Goal: Task Accomplishment & Management: Manage account settings

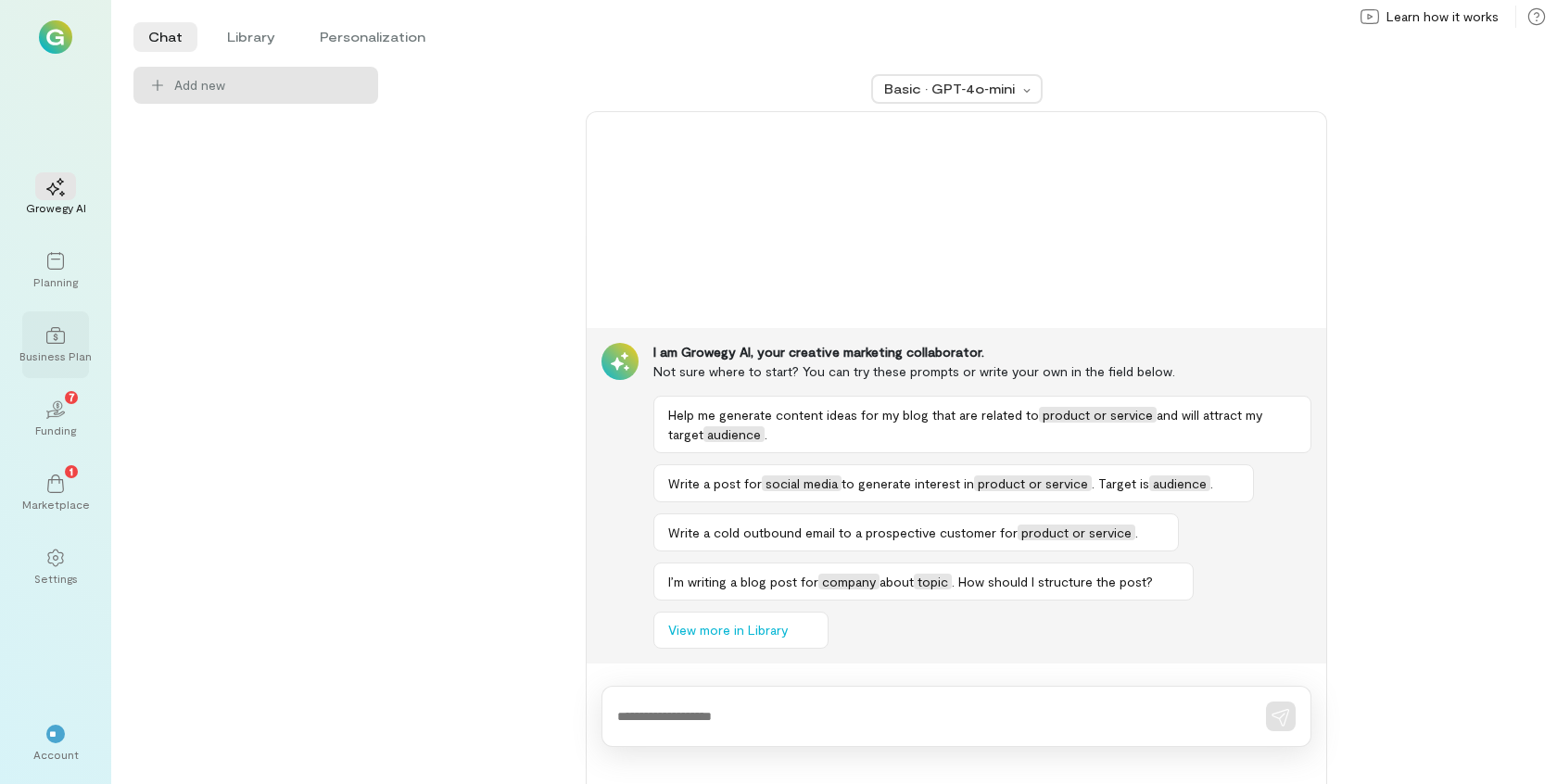
click at [65, 355] on div "Business Plan" at bounding box center [55, 355] width 72 height 14
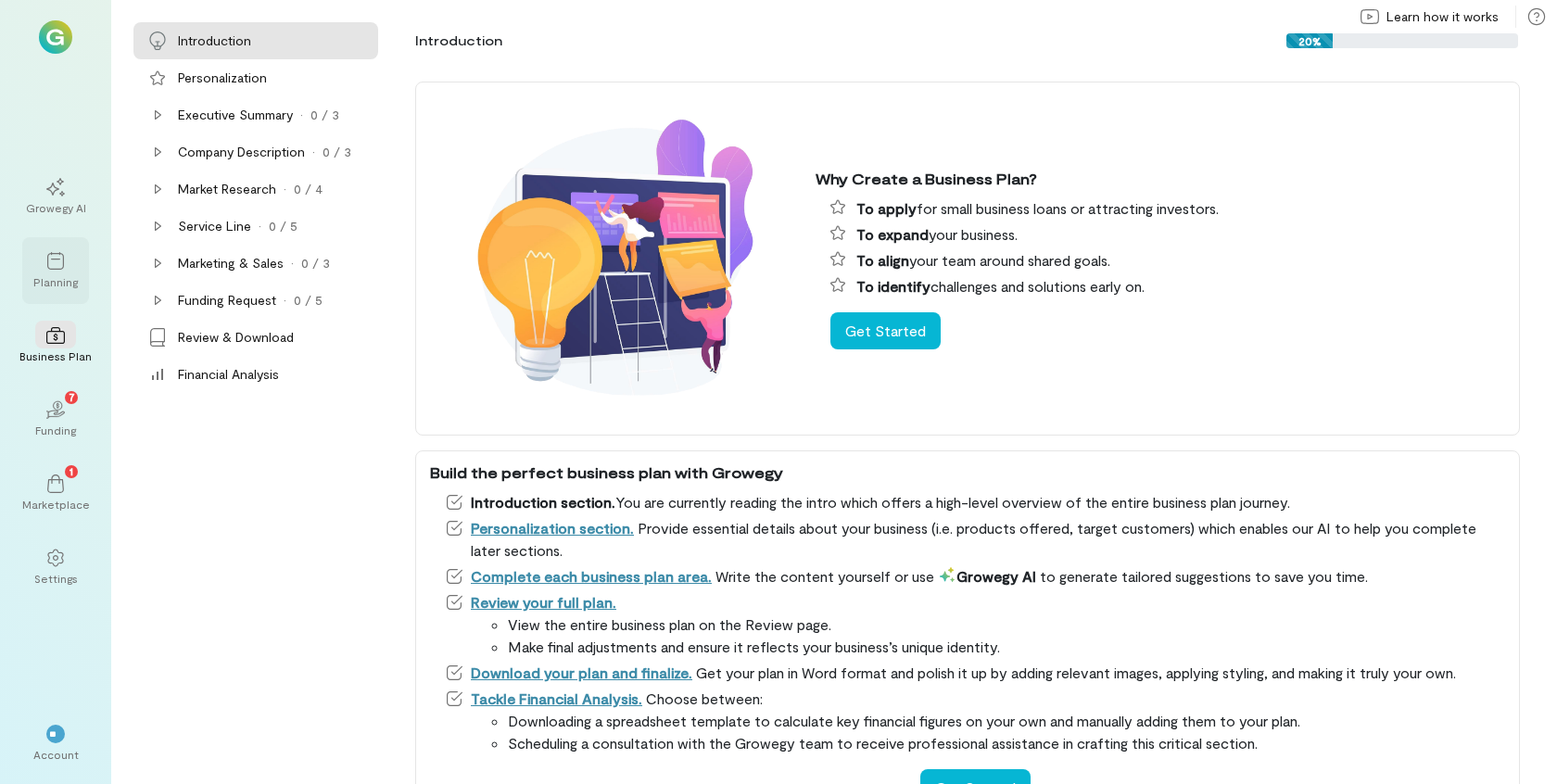
click at [59, 267] on icon at bounding box center [55, 260] width 18 height 18
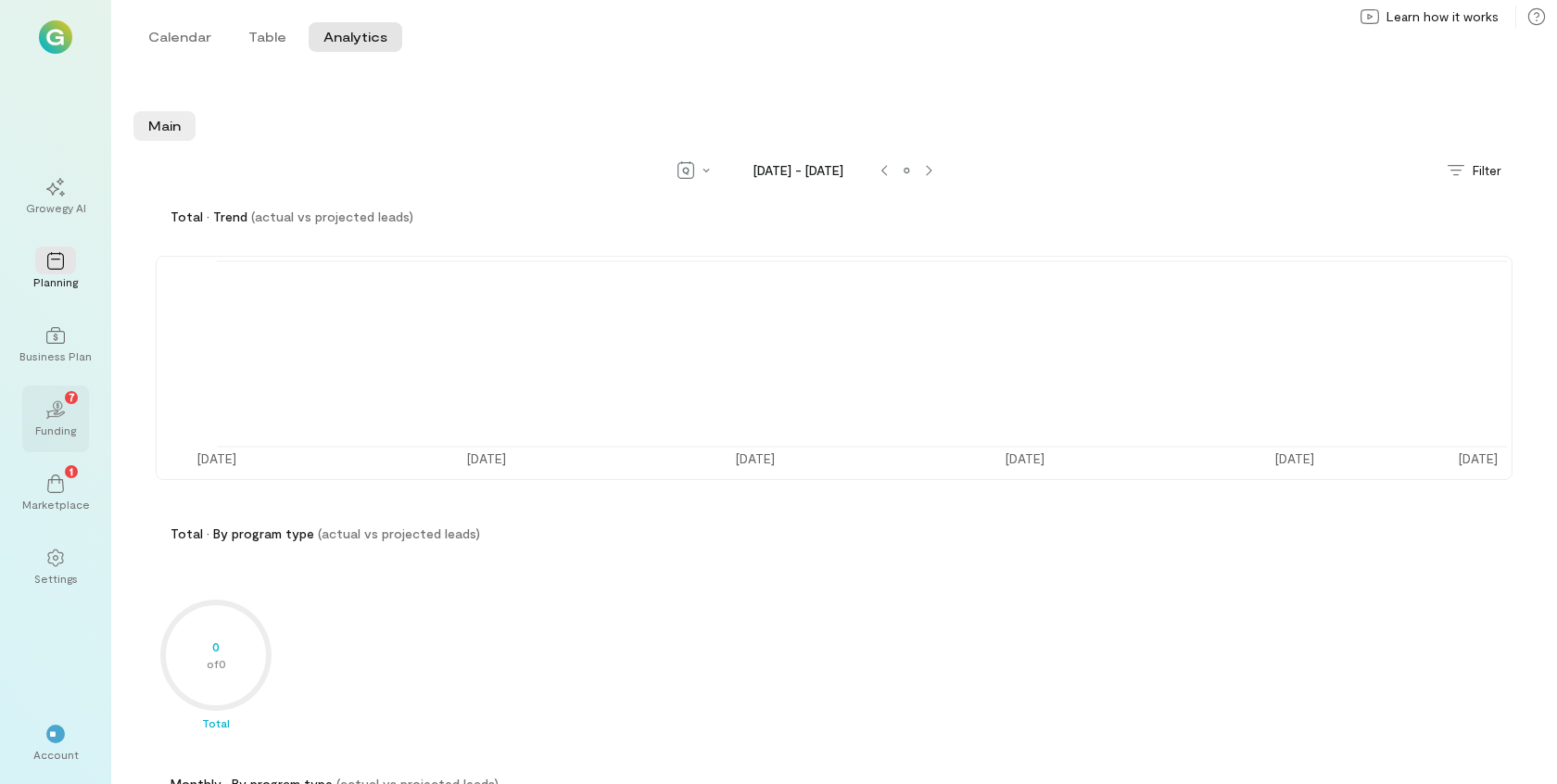
click at [64, 417] on icon "02" at bounding box center [55, 409] width 18 height 18
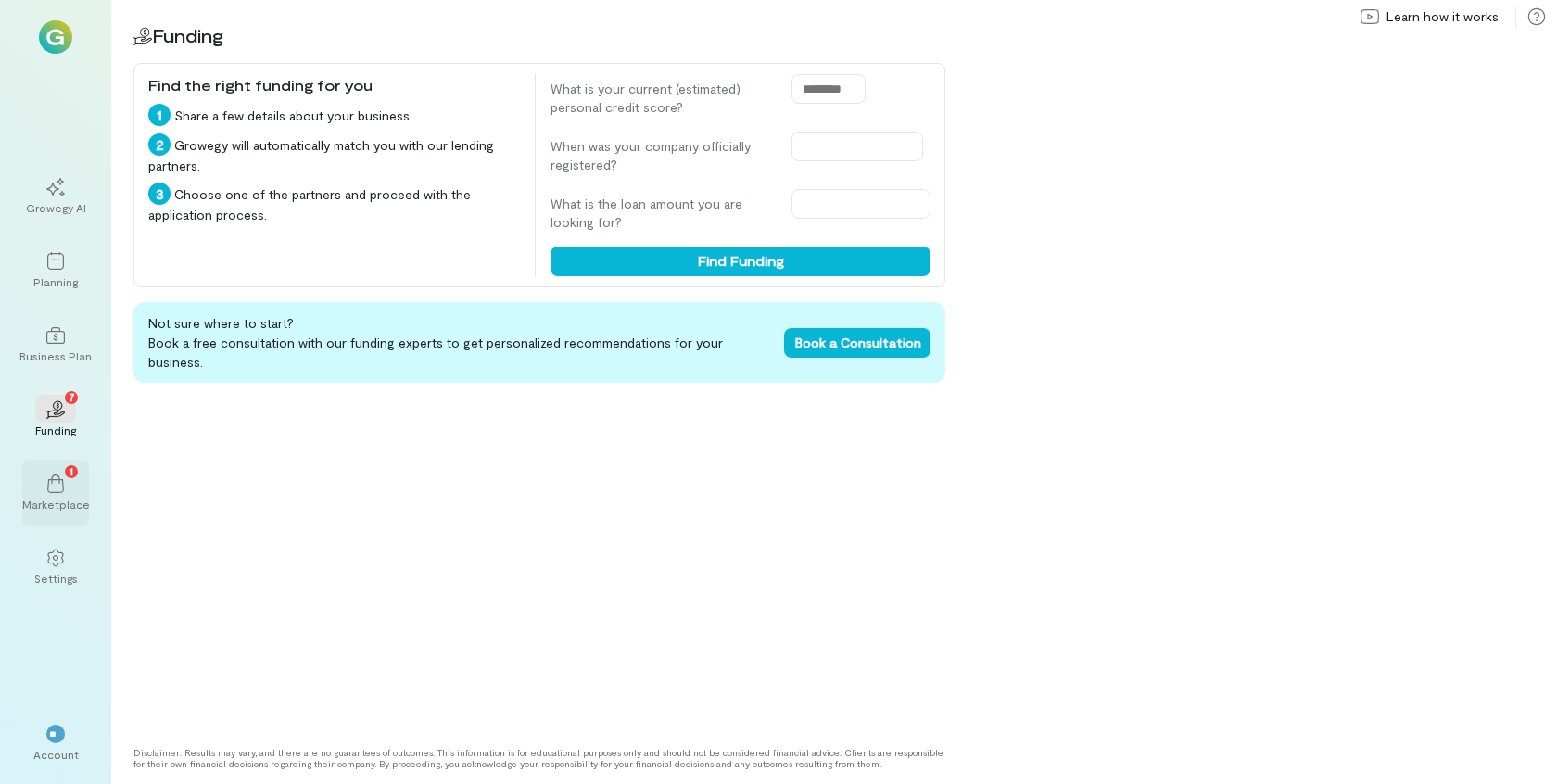
click at [58, 490] on icon at bounding box center [55, 483] width 18 height 18
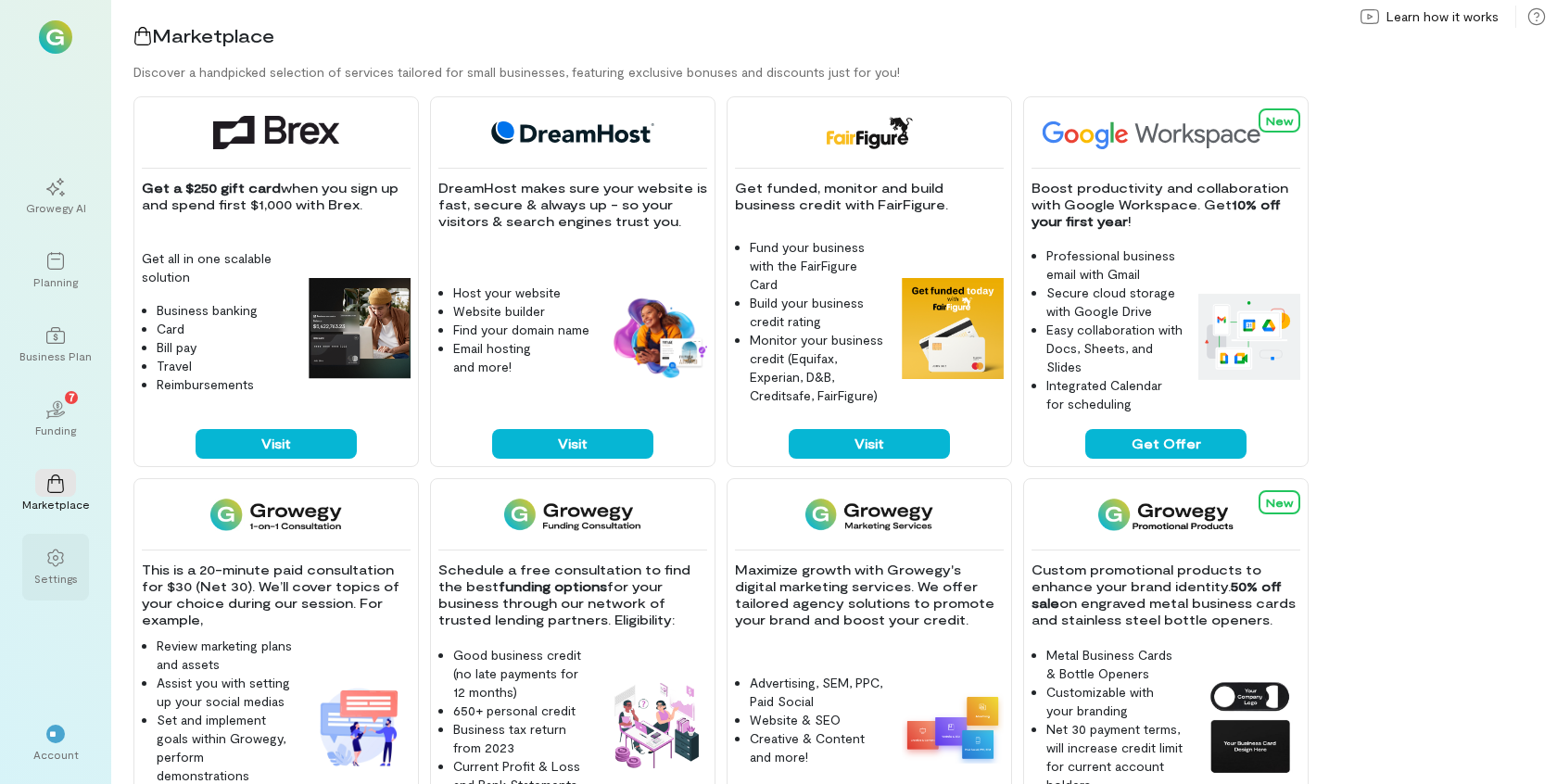
click at [54, 574] on div "Settings" at bounding box center [56, 578] width 43 height 14
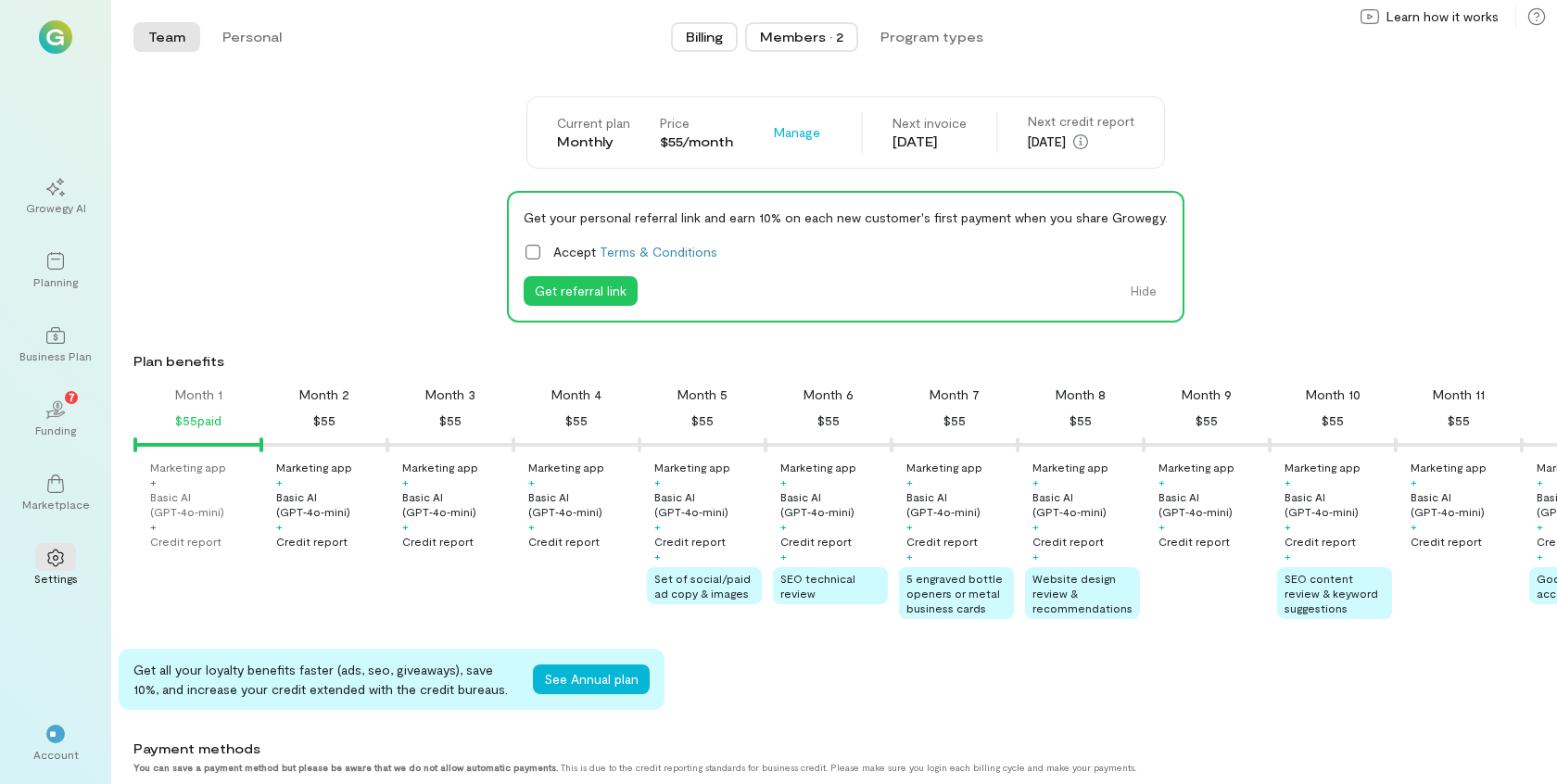
click at [822, 46] on button "Members · 2" at bounding box center [802, 37] width 113 height 30
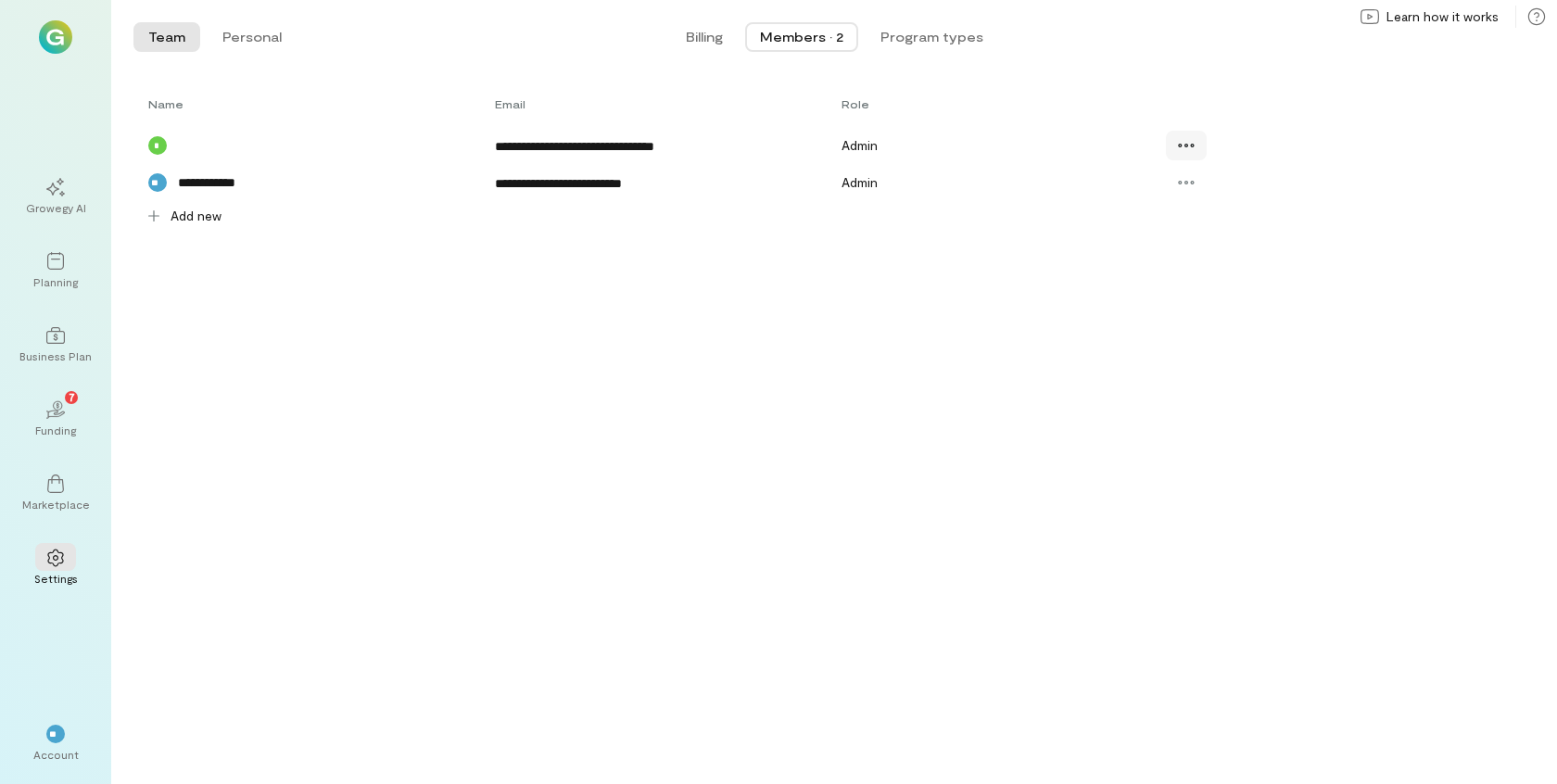
click at [1192, 143] on icon at bounding box center [1186, 145] width 18 height 18
click at [1214, 179] on span "Edit" at bounding box center [1218, 185] width 22 height 18
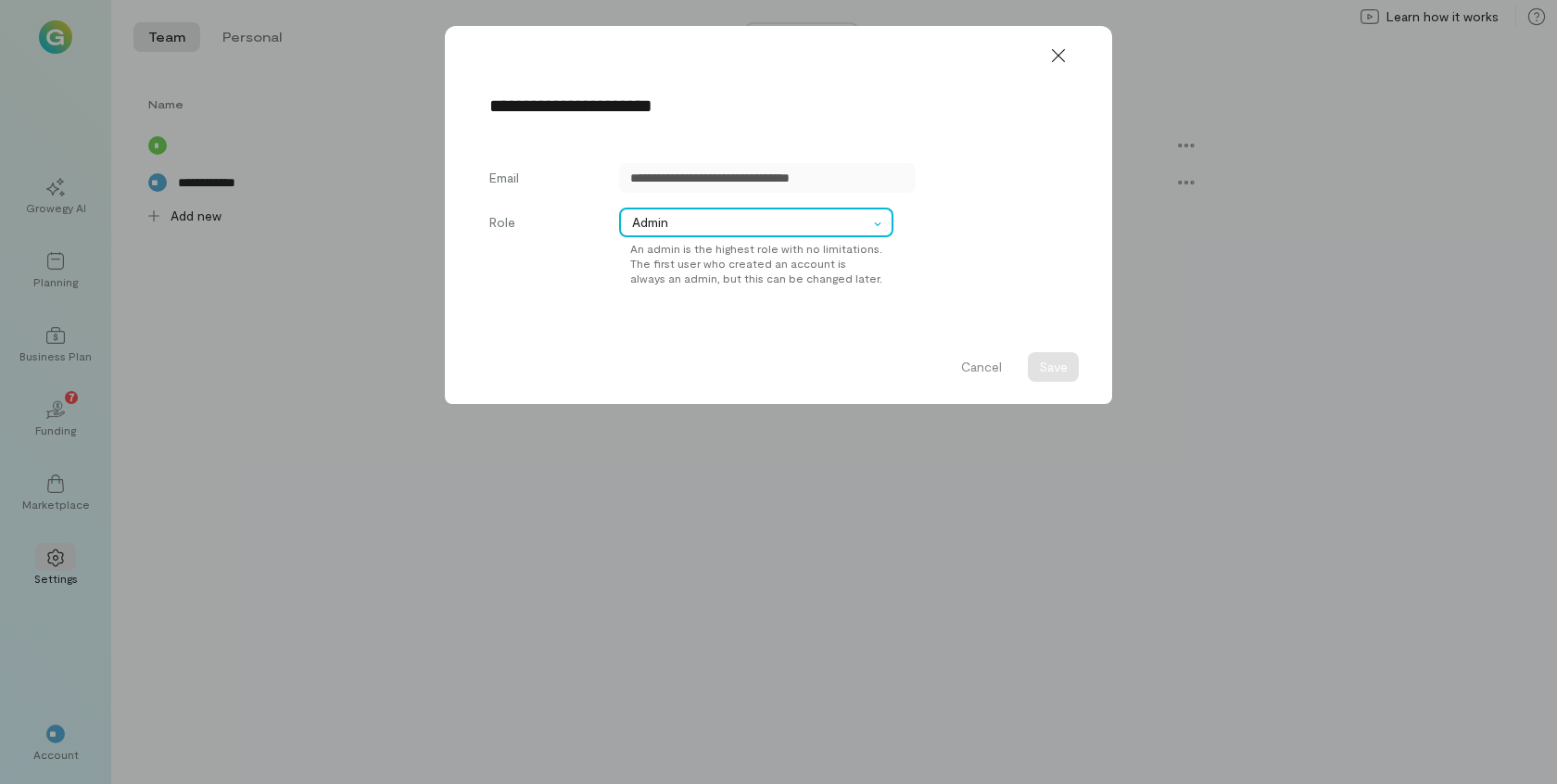
click at [795, 211] on div "Admin" at bounding box center [756, 222] width 274 height 30
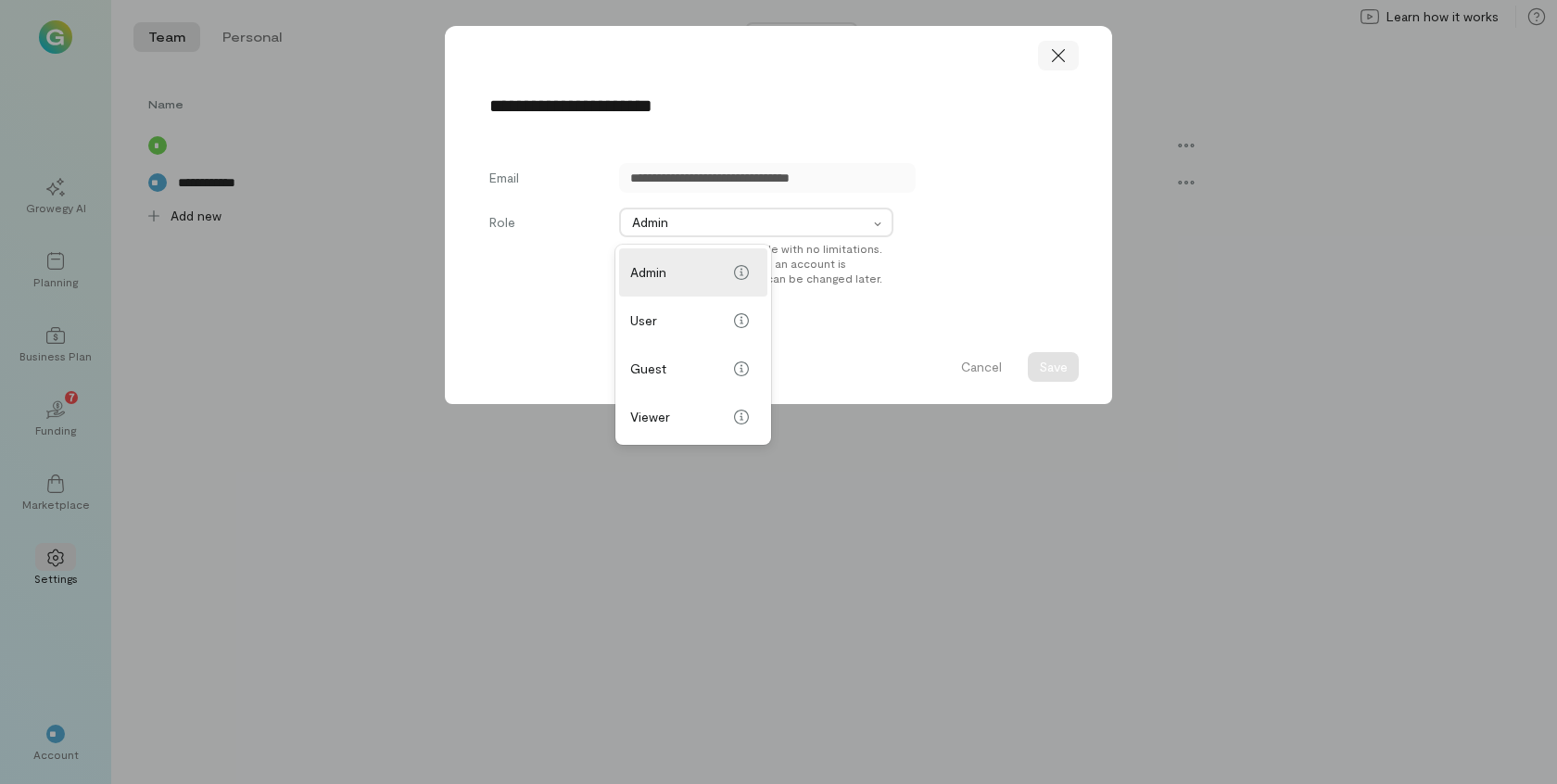
click at [1065, 48] on icon at bounding box center [1058, 55] width 18 height 18
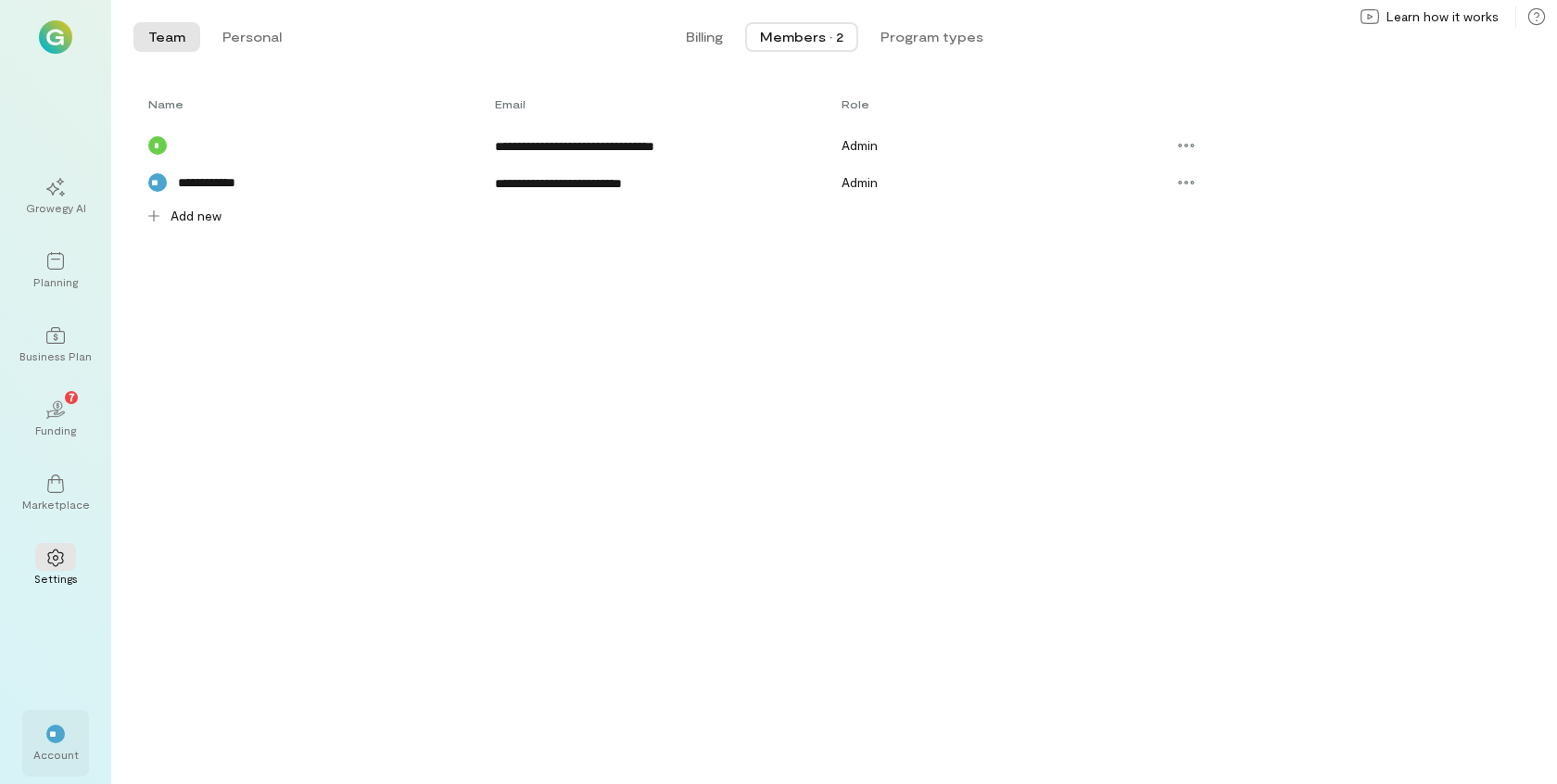
click at [58, 749] on div "Account" at bounding box center [56, 754] width 45 height 14
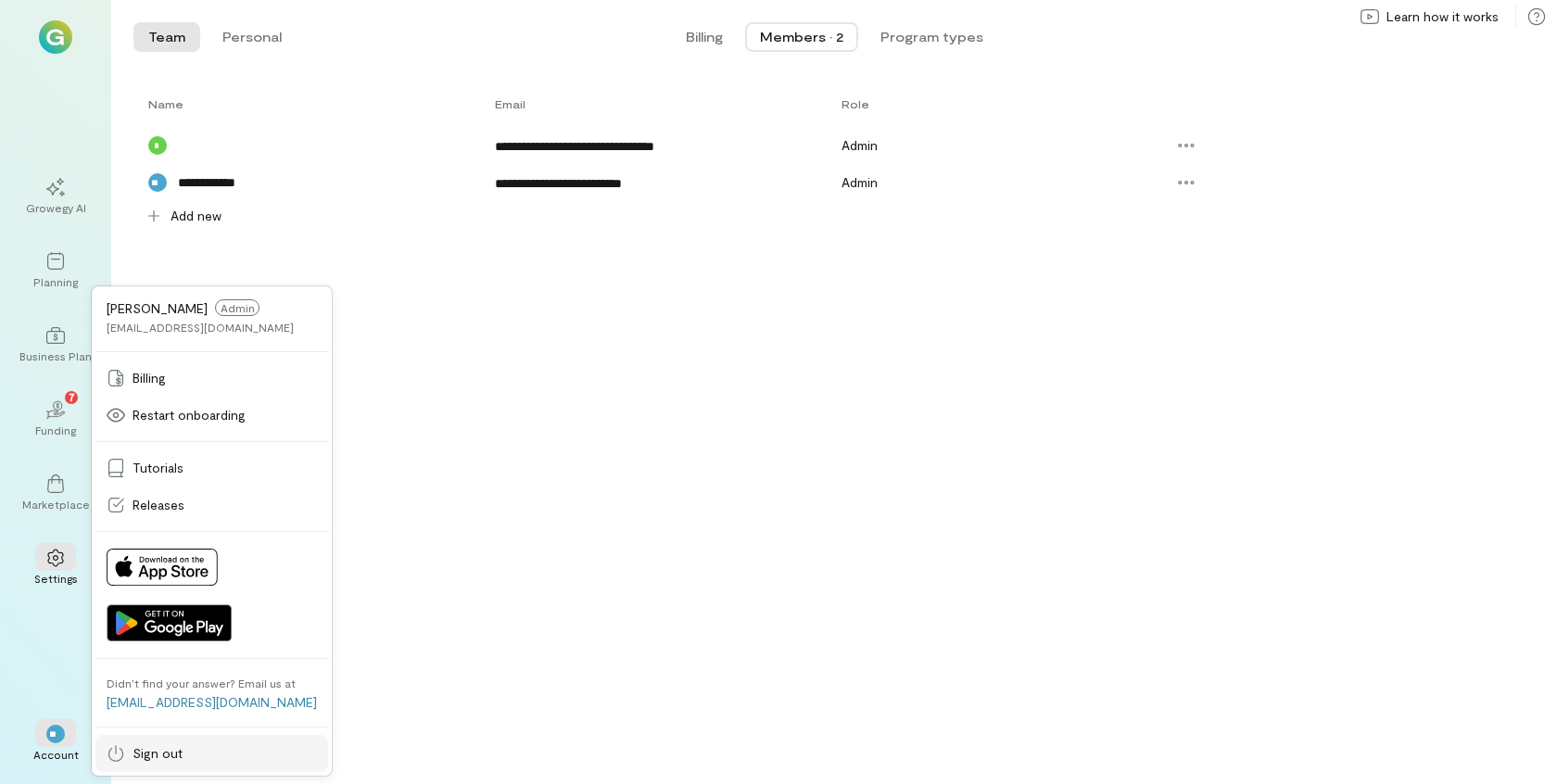
click at [165, 755] on span "Sign out" at bounding box center [157, 753] width 50 height 18
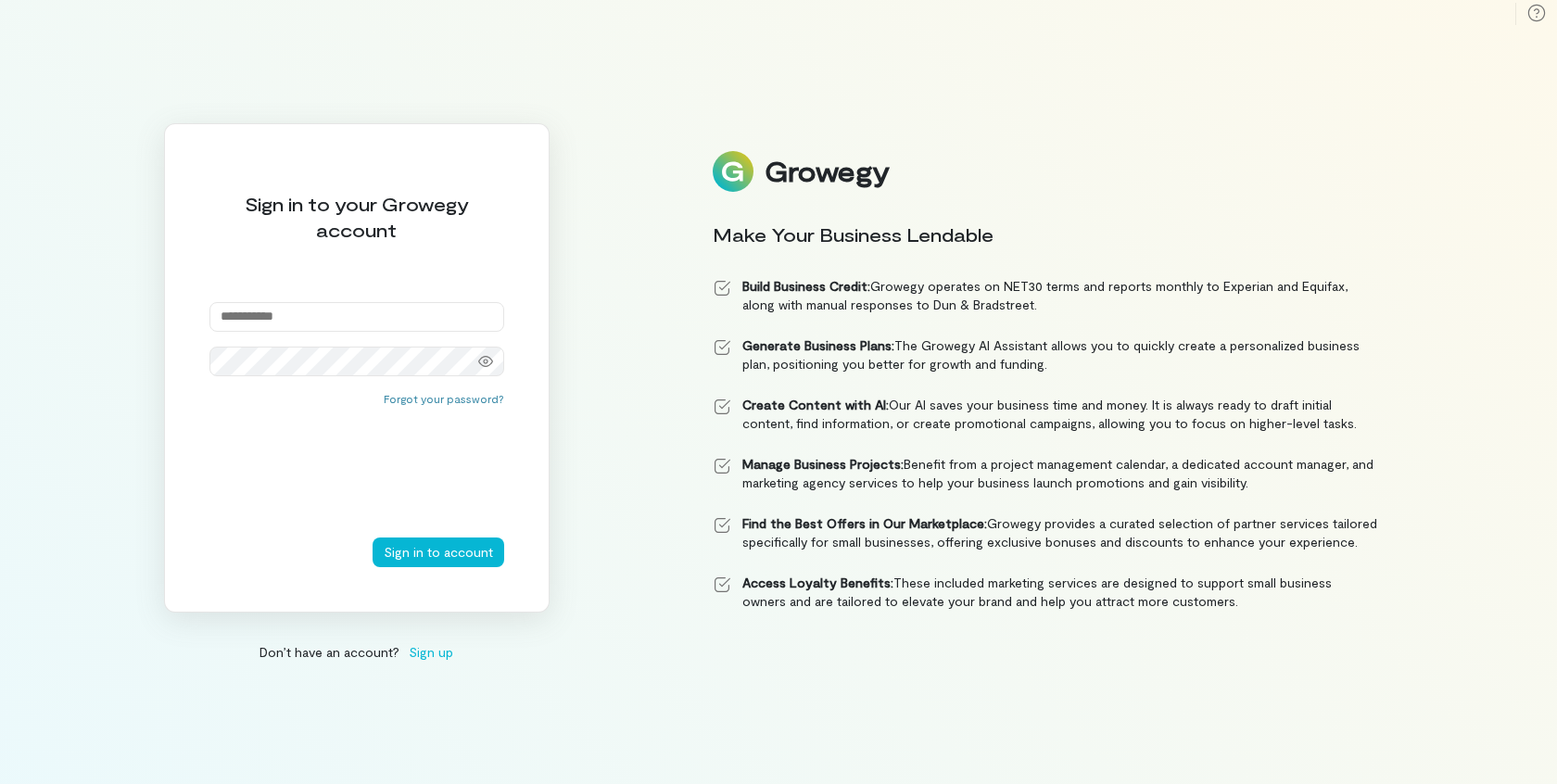
type input "**********"
click at [439, 551] on button "Sign in to account" at bounding box center [438, 552] width 131 height 30
